Goal: Transaction & Acquisition: Purchase product/service

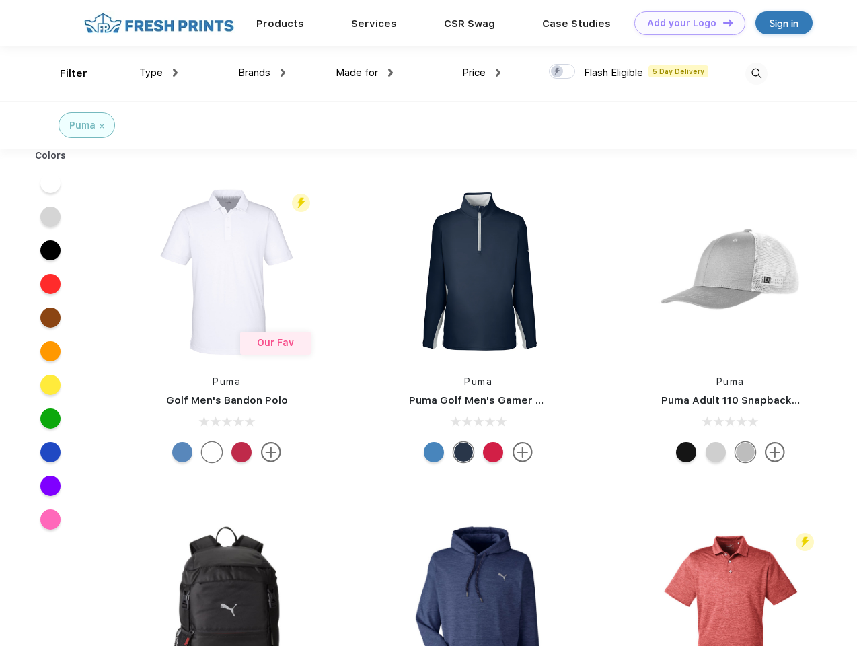
scroll to position [1, 0]
click at [685, 23] on link "Add your Logo Design Tool" at bounding box center [690, 23] width 111 height 24
click at [0, 0] on div "Design Tool" at bounding box center [0, 0] width 0 height 0
click at [722, 22] on link "Add your Logo Design Tool" at bounding box center [690, 23] width 111 height 24
click at [65, 73] on div "Filter" at bounding box center [74, 73] width 28 height 15
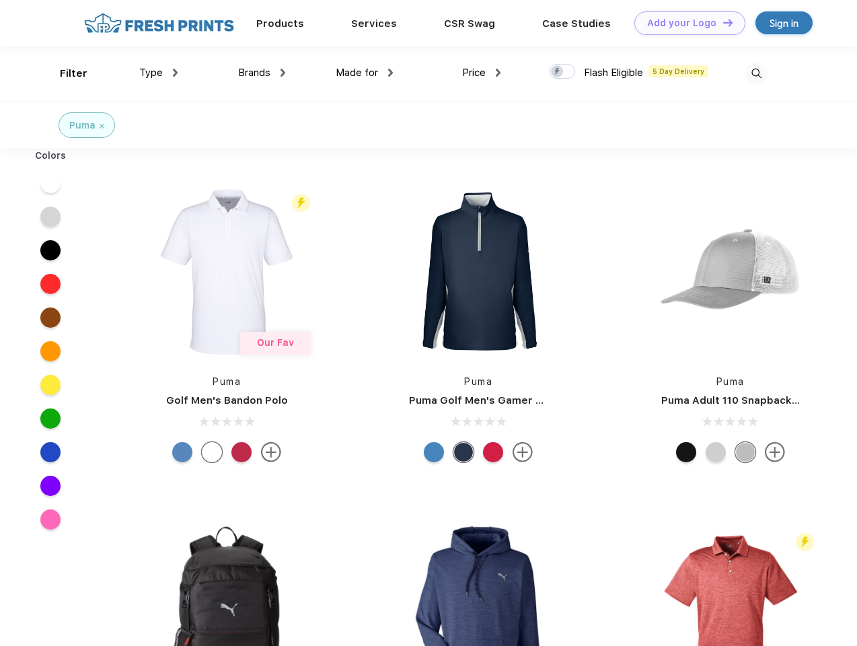
click at [159, 73] on span "Type" at bounding box center [151, 73] width 24 height 12
click at [262, 73] on span "Brands" at bounding box center [254, 73] width 32 height 12
click at [365, 73] on span "Made for" at bounding box center [357, 73] width 42 height 12
click at [482, 73] on span "Price" at bounding box center [474, 73] width 24 height 12
click at [563, 72] on div at bounding box center [562, 71] width 26 height 15
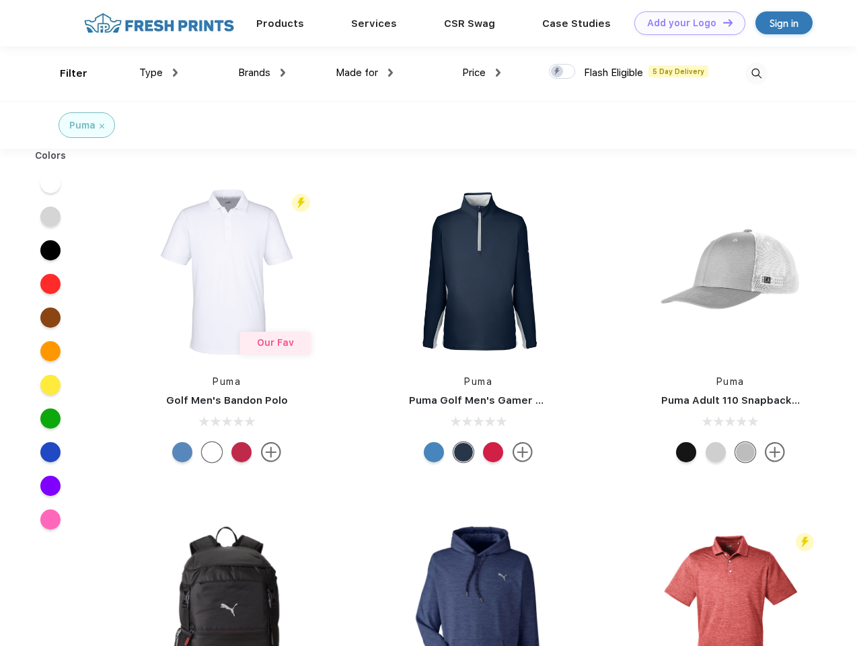
click at [558, 72] on input "checkbox" at bounding box center [553, 67] width 9 height 9
click at [756, 73] on img at bounding box center [757, 74] width 22 height 22
